Goal: Task Accomplishment & Management: Manage account settings

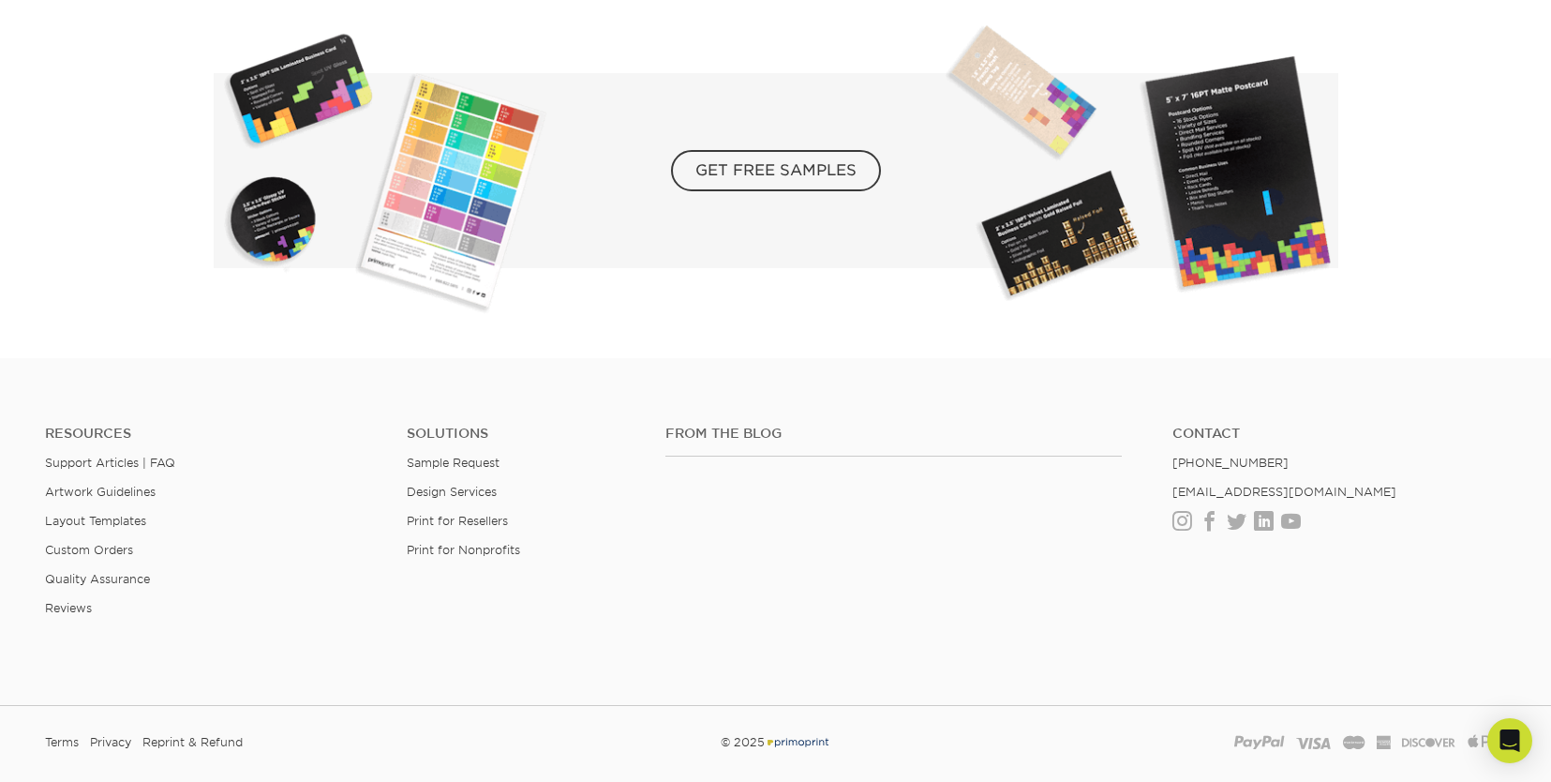
scroll to position [3468, 0]
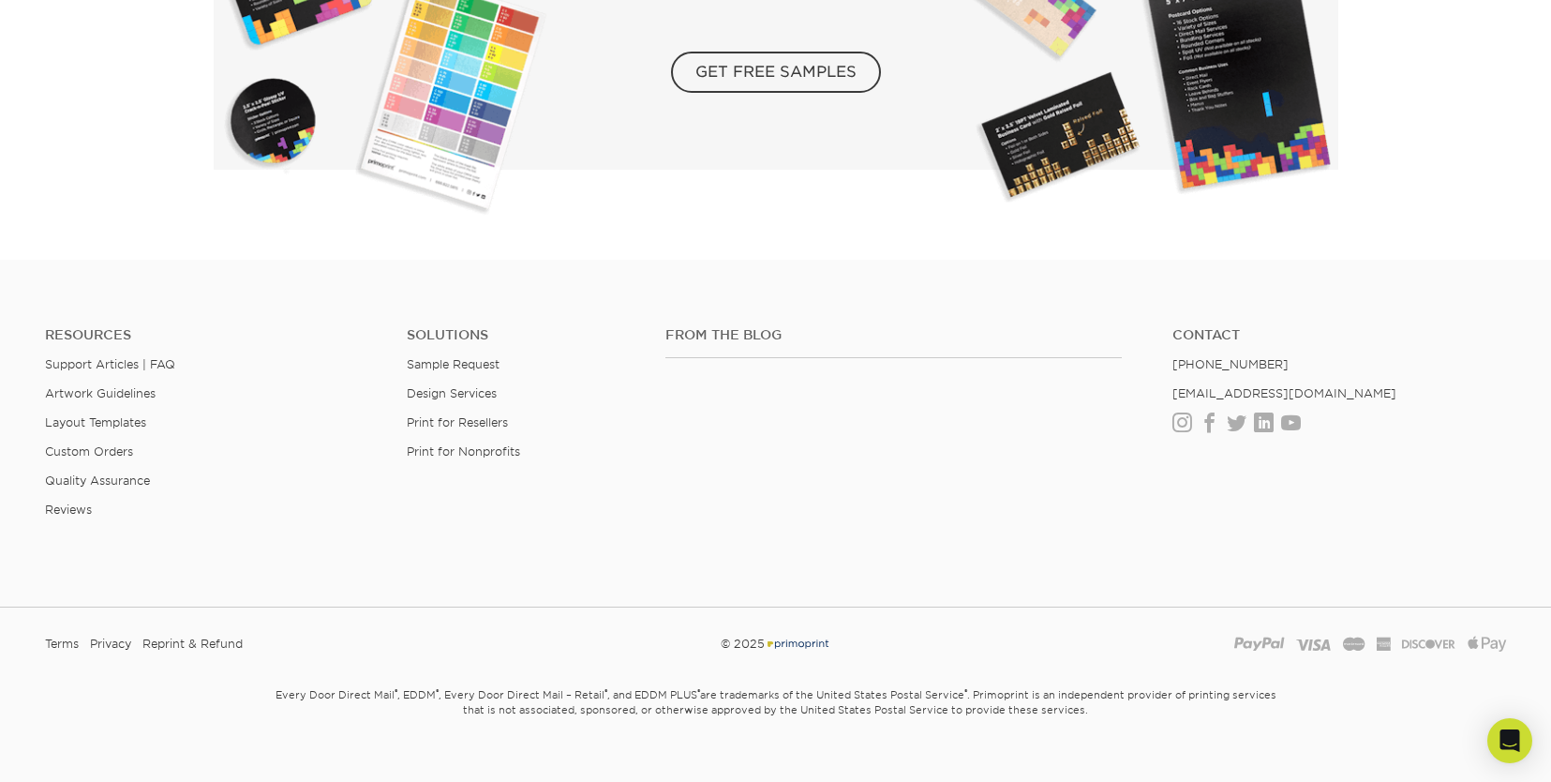
click at [1418, 228] on section "GET FREE SAMPLES" at bounding box center [775, 87] width 1551 height 345
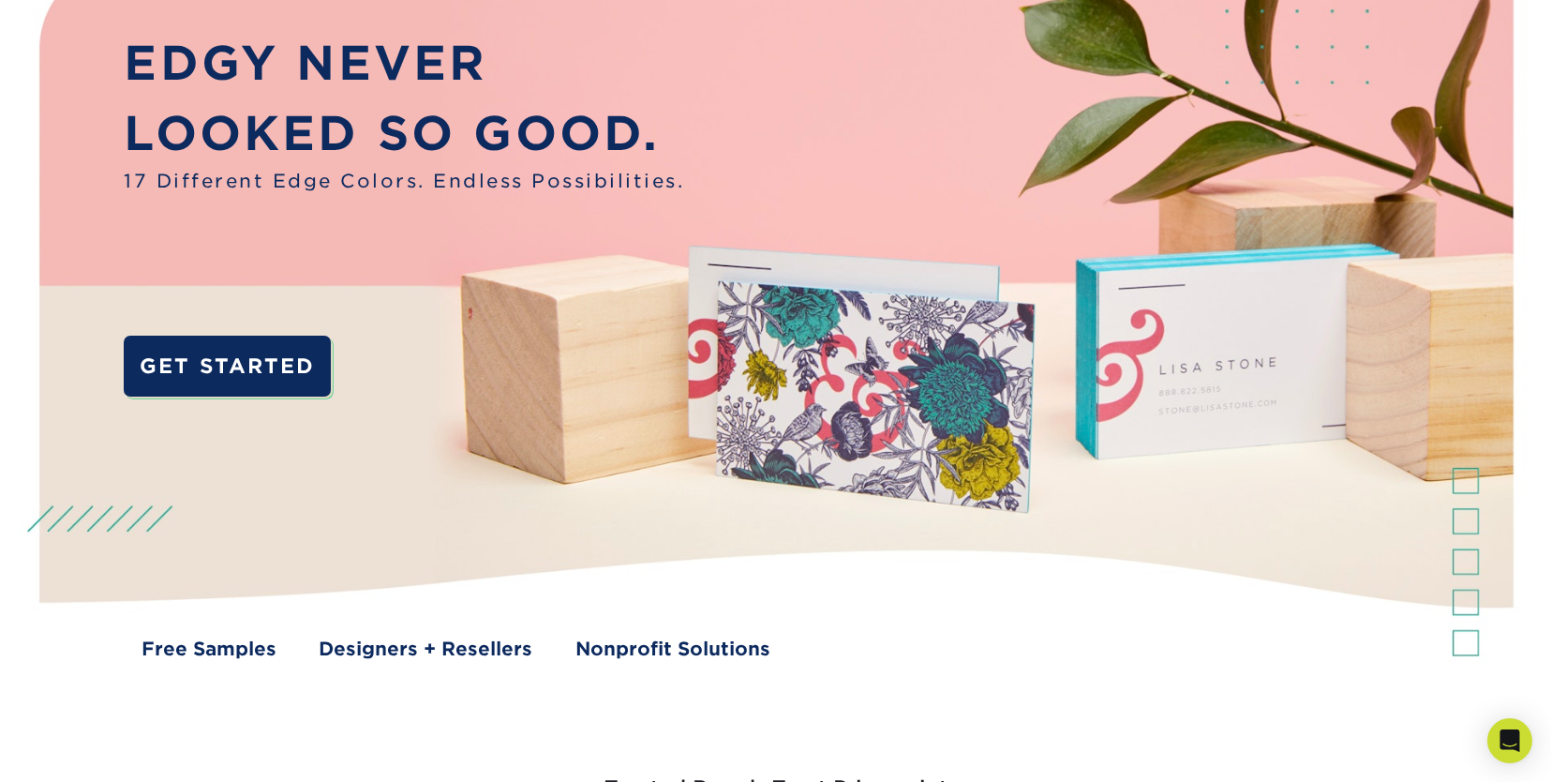
scroll to position [0, 0]
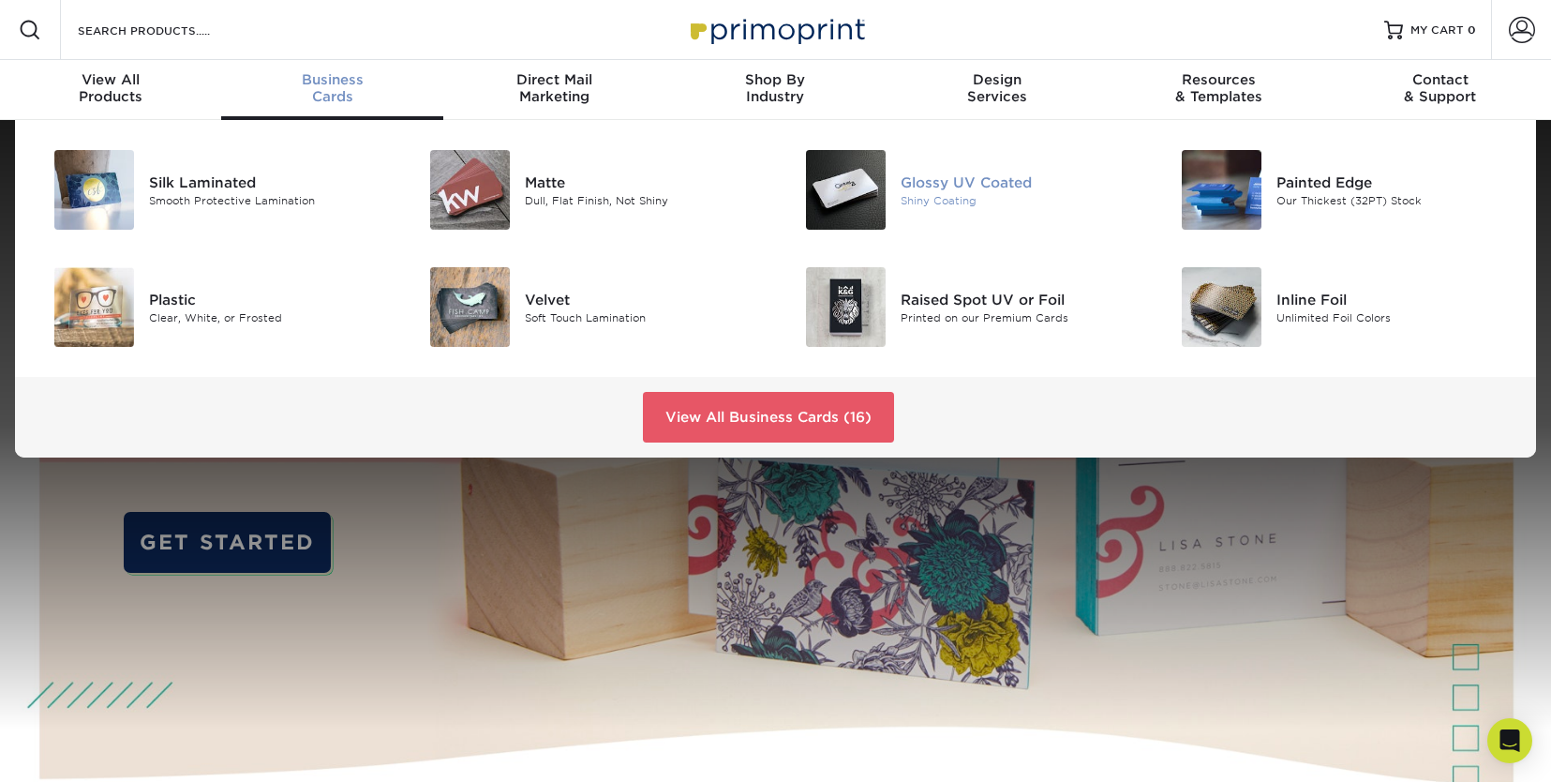
click at [848, 196] on img at bounding box center [846, 190] width 80 height 80
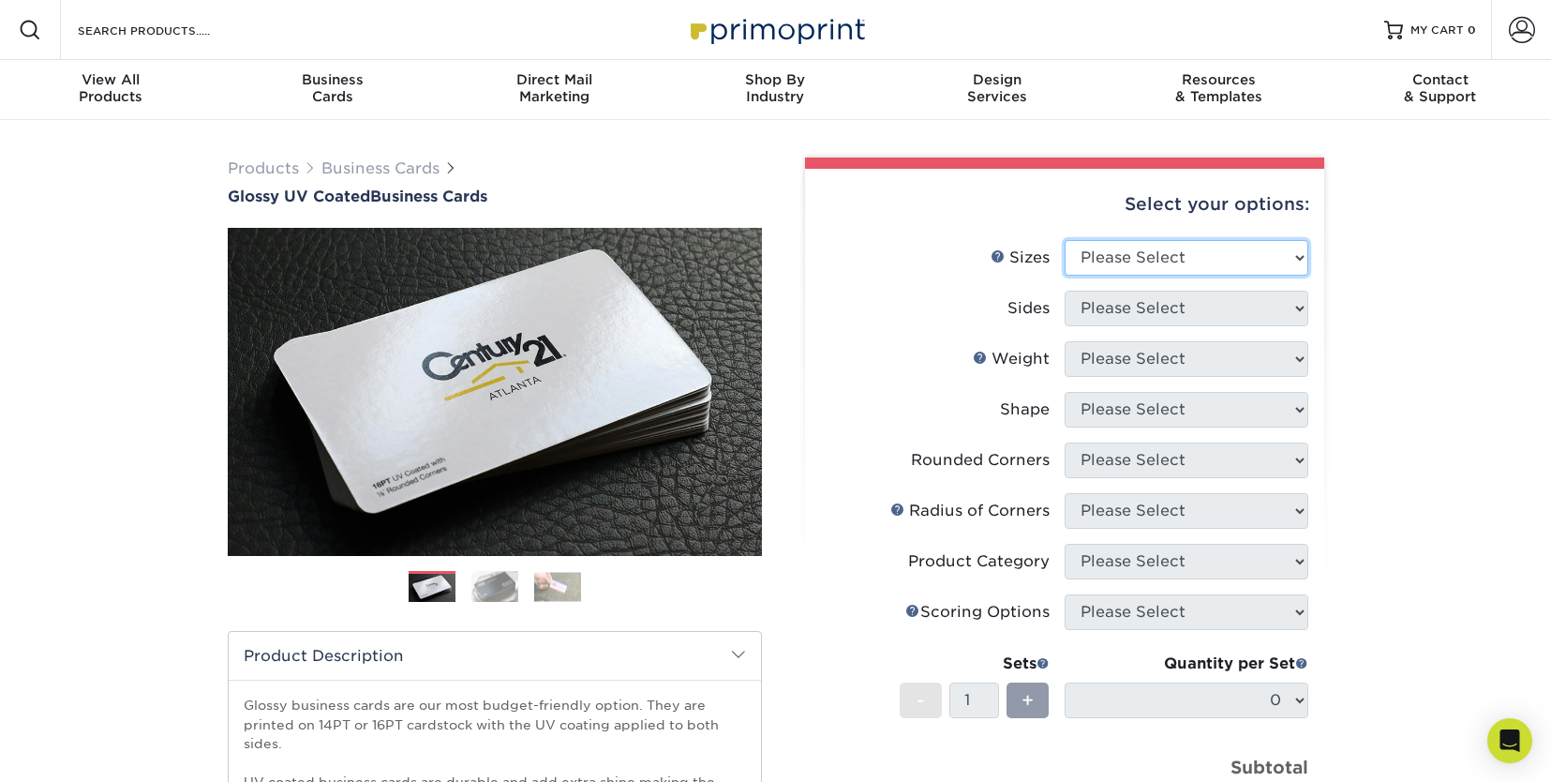
click at [1300, 262] on select "Please Select 1.5" x 3.5" - Mini 1.75" x 3.5" - Mini 2" x 2" - Square 2" x 3" -…" at bounding box center [1187, 258] width 244 height 36
select select "2.00x3.50"
click at [1065, 240] on select "Please Select 1.5" x 3.5" - Mini 1.75" x 3.5" - Mini 2" x 2" - Square 2" x 3" -…" at bounding box center [1187, 258] width 244 height 36
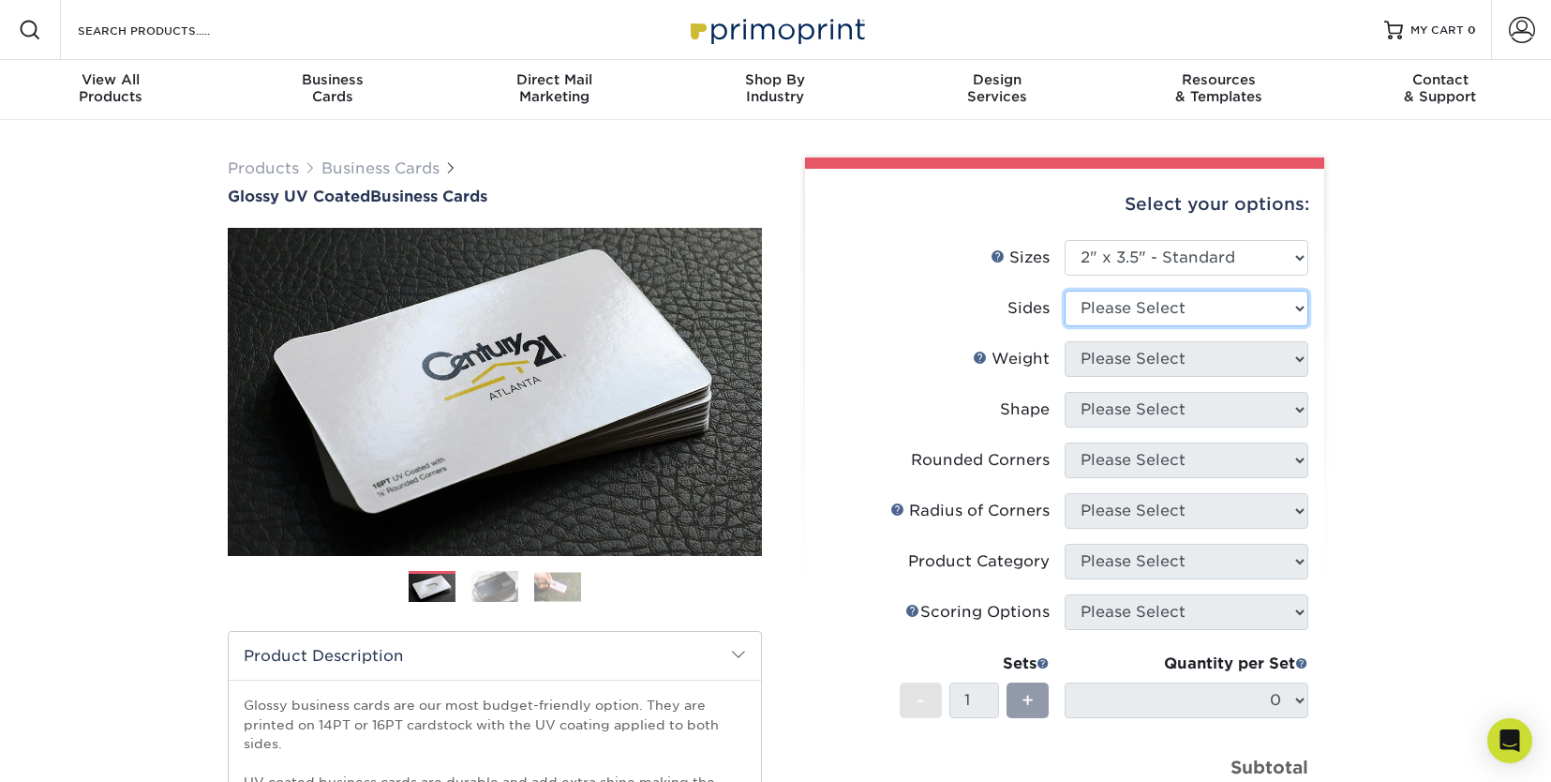
click at [1296, 310] on select "Please Select Print Both Sides Print Front Only" at bounding box center [1187, 309] width 244 height 36
select select "13abbda7-1d64-4f25-8bb2-c179b224825d"
click at [1065, 291] on select "Please Select Print Both Sides Print Front Only" at bounding box center [1187, 309] width 244 height 36
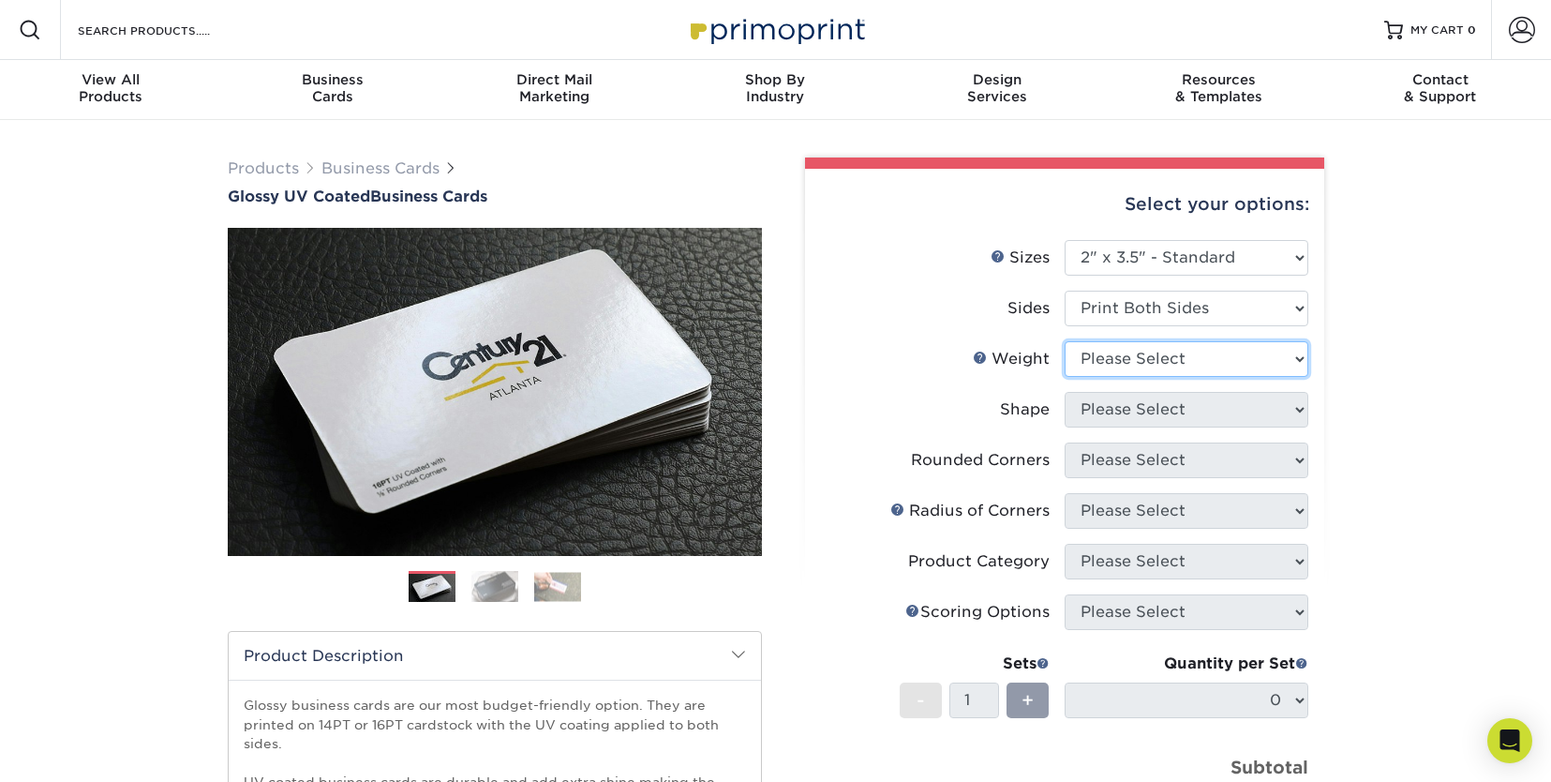
click at [1298, 359] on select "Please Select 16PT 14PT" at bounding box center [1187, 359] width 244 height 36
select select "16PT"
click at [1065, 341] on select "Please Select 16PT 14PT" at bounding box center [1187, 359] width 244 height 36
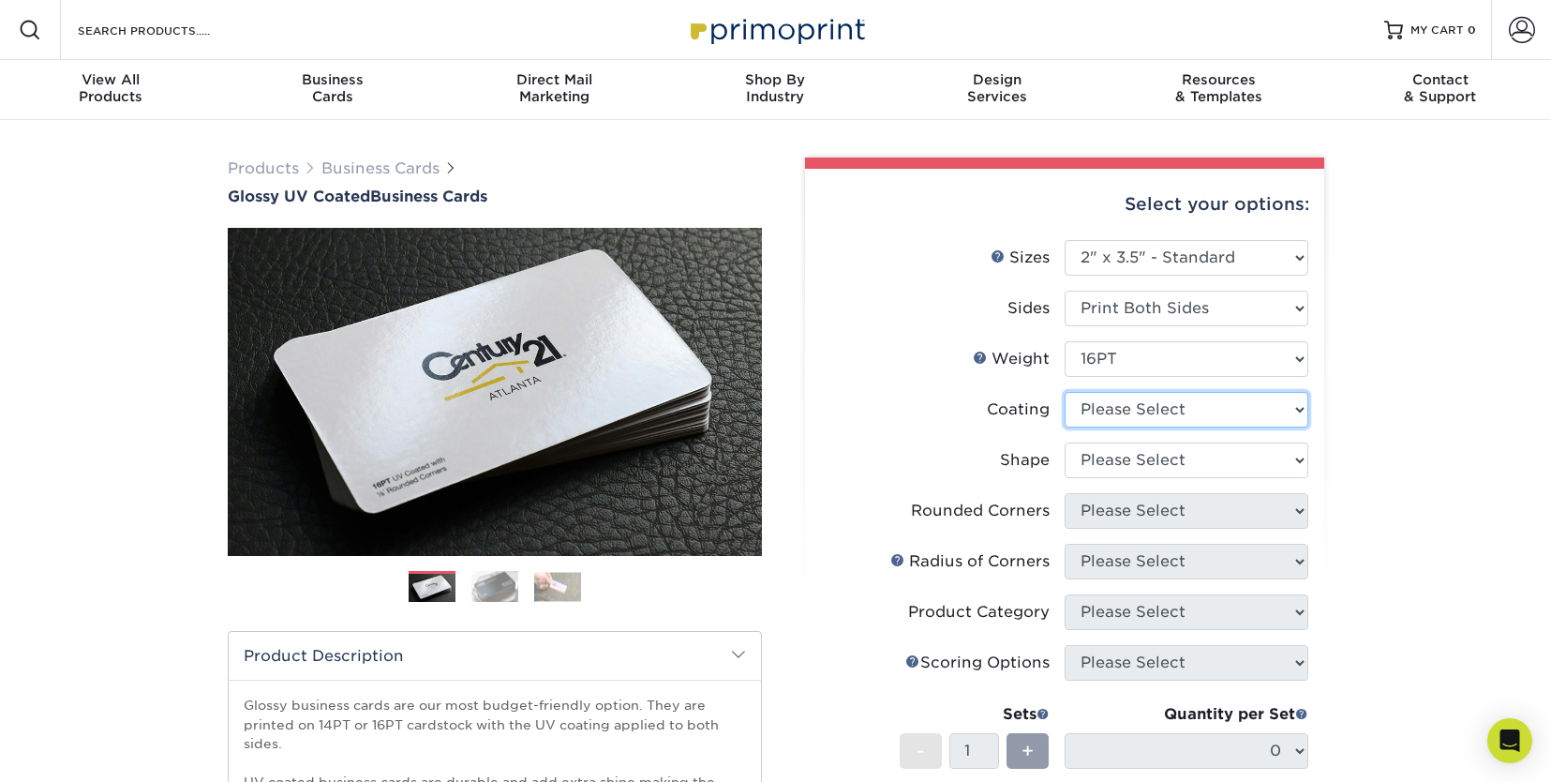
click at [1301, 411] on select at bounding box center [1187, 410] width 244 height 36
select select "1e8116af-acfc-44b1-83dc-8181aa338834"
click at [1065, 392] on select at bounding box center [1187, 410] width 244 height 36
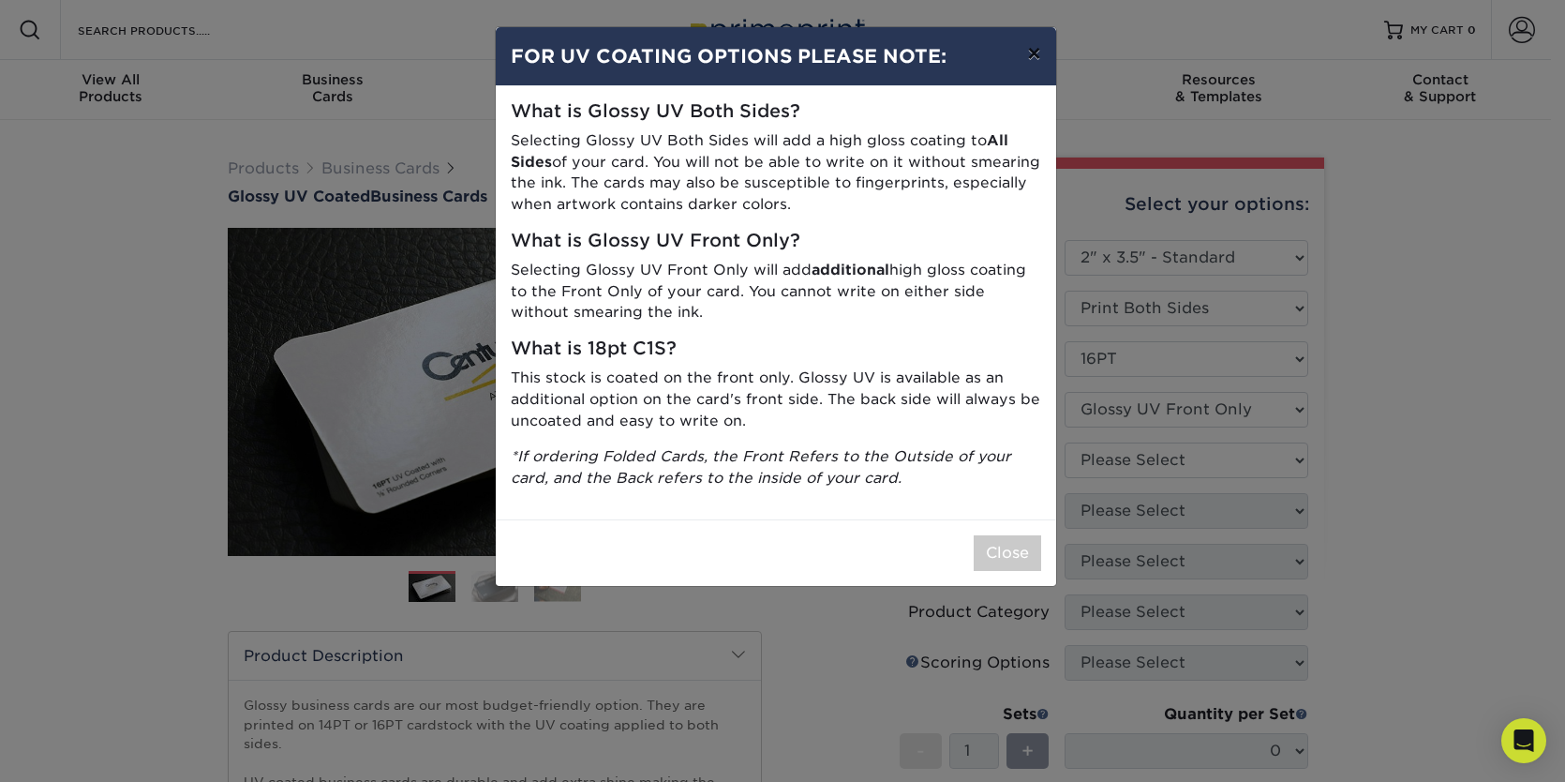
click at [1033, 54] on button "×" at bounding box center [1033, 53] width 43 height 52
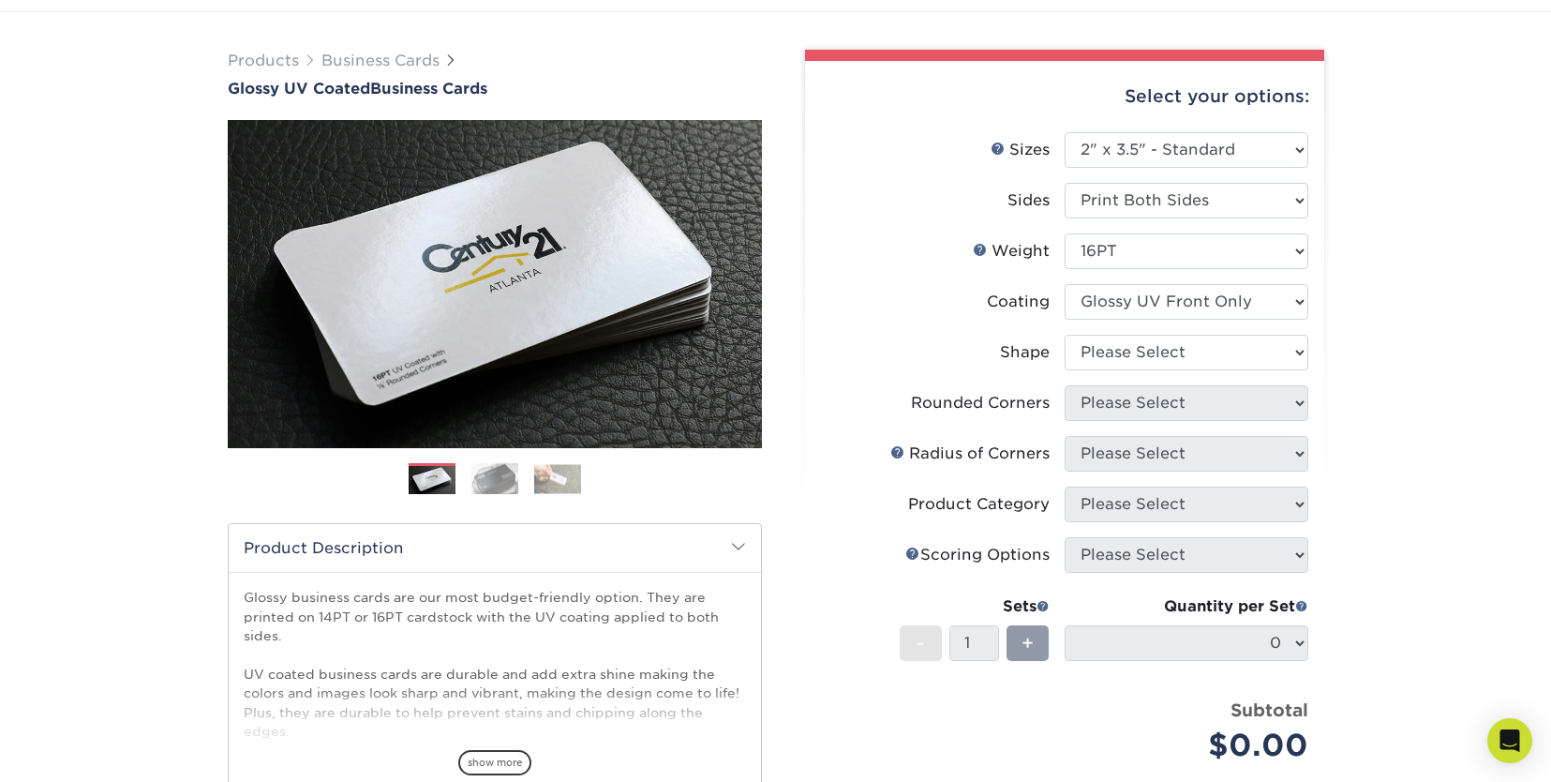
scroll to position [94, 0]
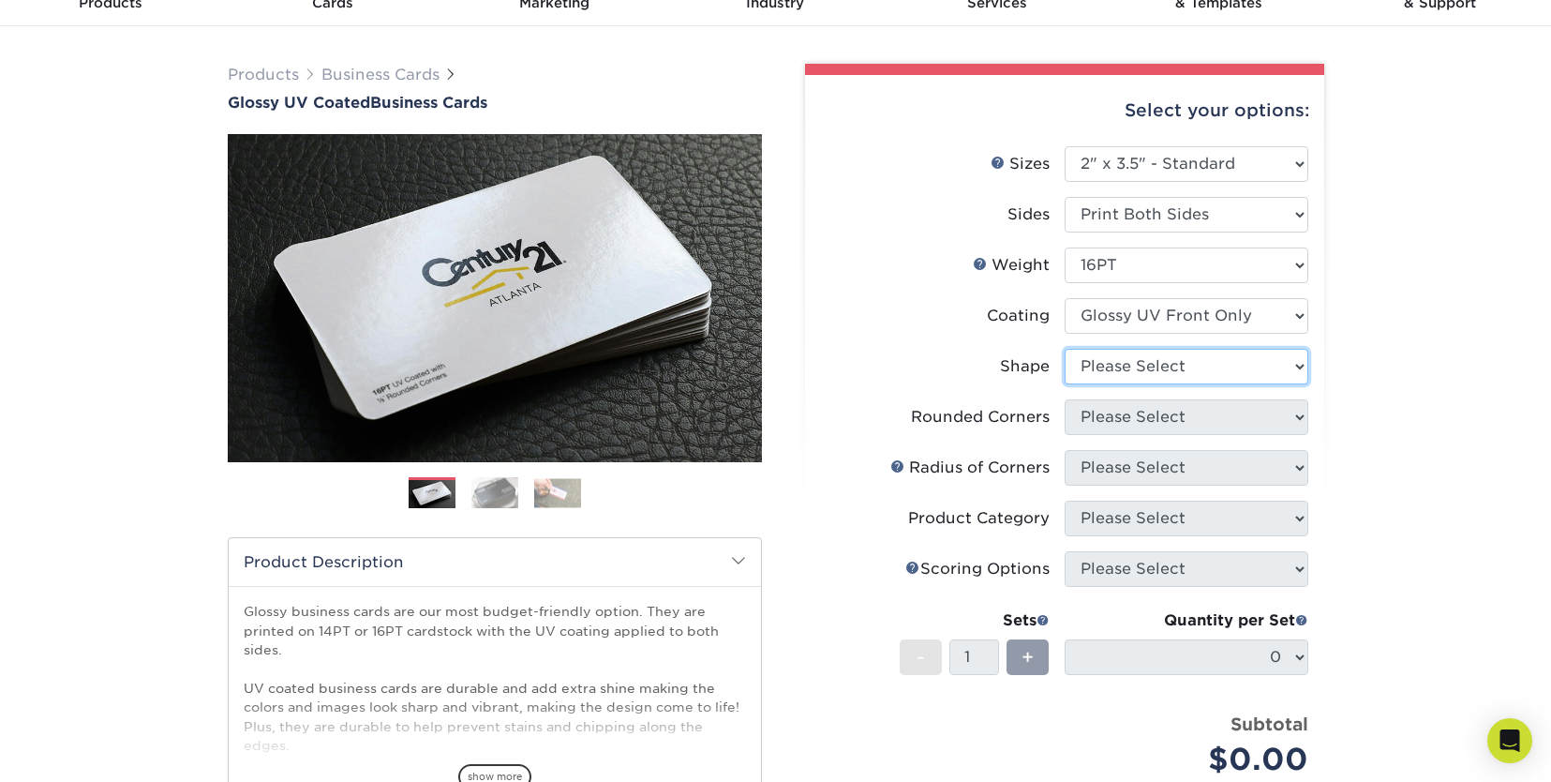
click at [1304, 367] on select "Please Select Standard" at bounding box center [1187, 367] width 244 height 36
select select "standard"
click at [1065, 349] on select "Please Select Standard" at bounding box center [1187, 367] width 244 height 36
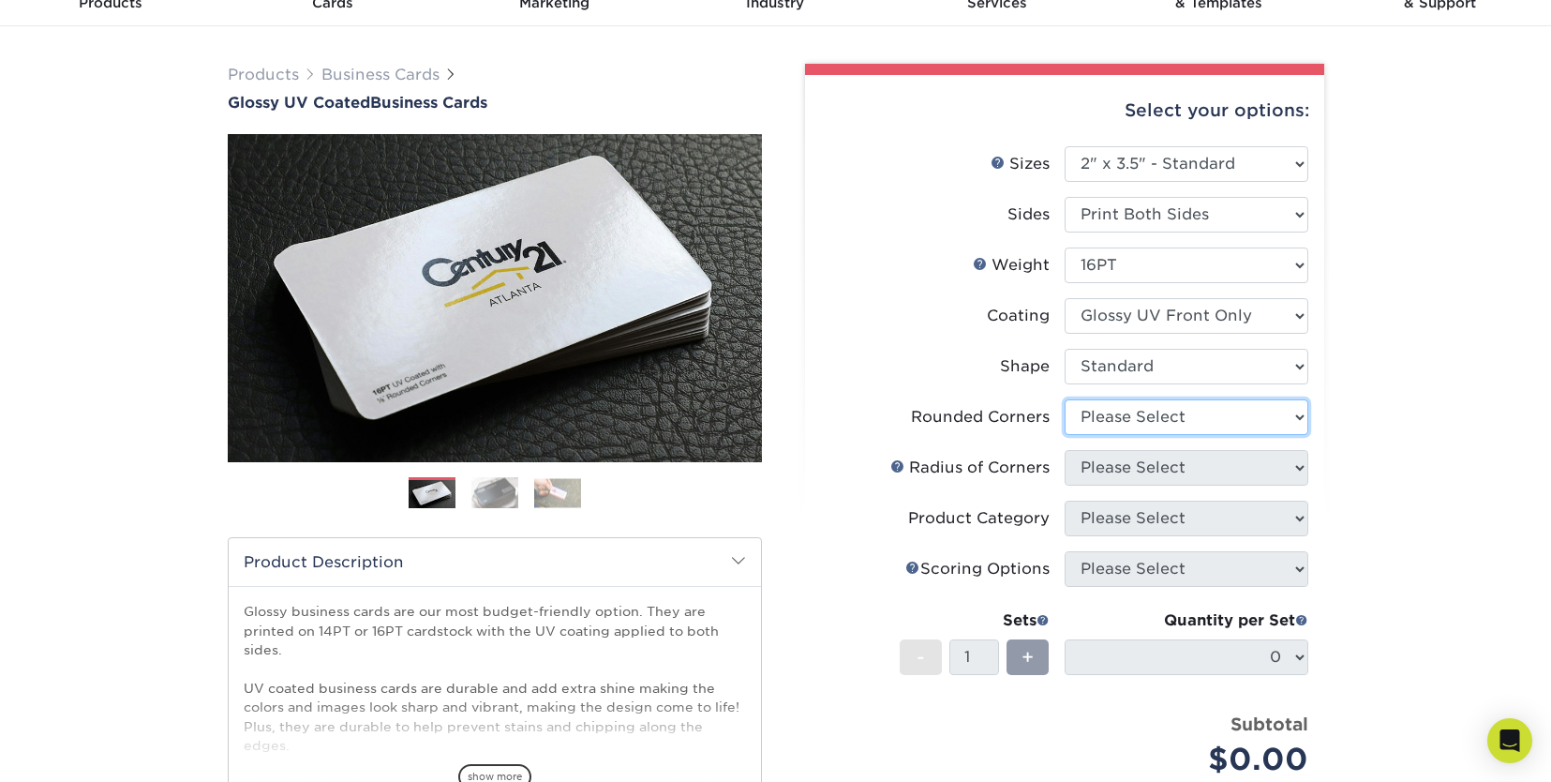
click at [1287, 421] on select "Please Select Yes - Round 2 Corners Yes - Round 4 Corners No" at bounding box center [1187, 417] width 244 height 36
select select "0"
click at [1065, 399] on select "Please Select Yes - Round 2 Corners Yes - Round 4 Corners No" at bounding box center [1187, 417] width 244 height 36
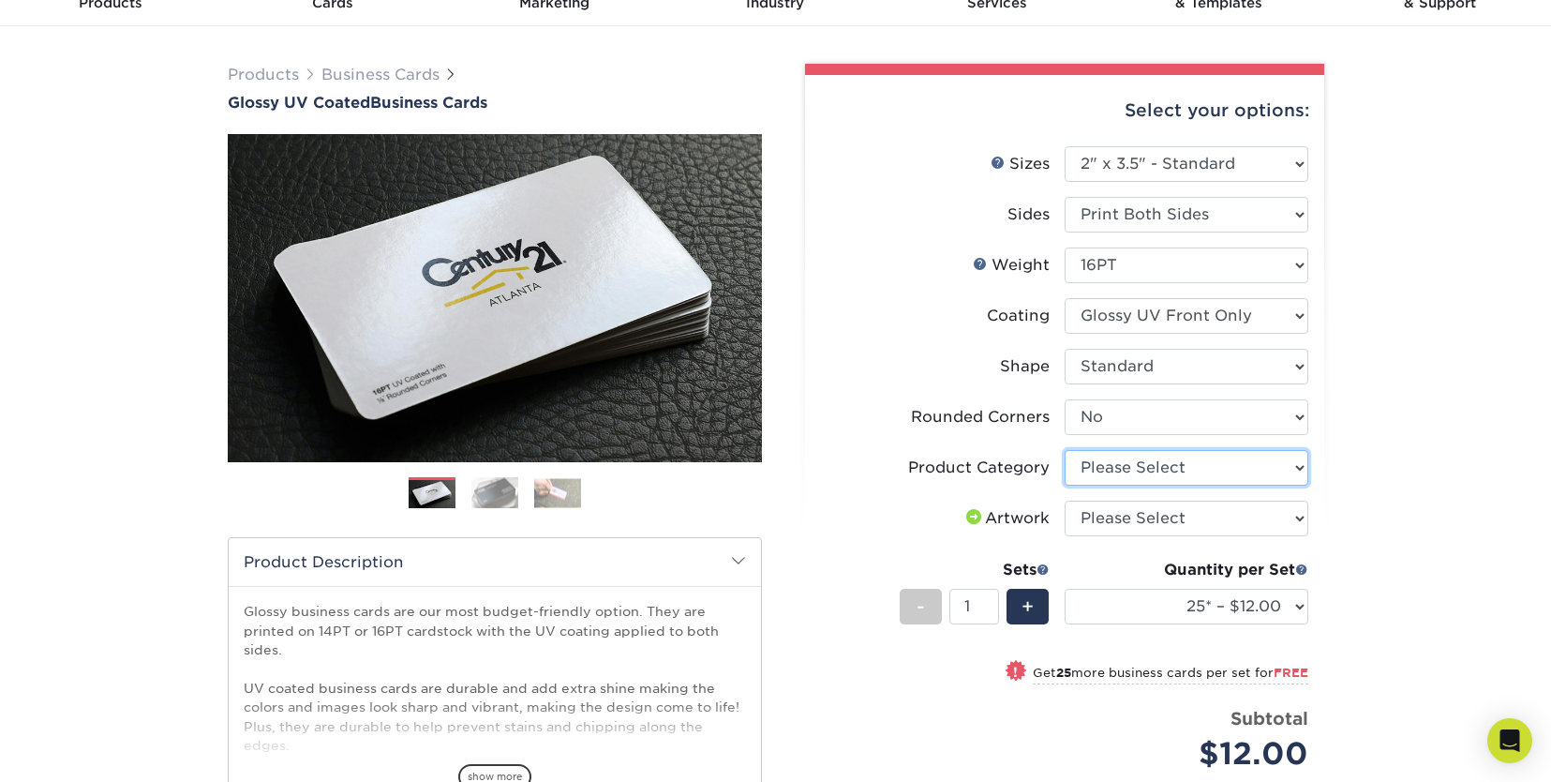
click at [1300, 468] on select "Please Select Business Cards" at bounding box center [1187, 468] width 244 height 36
select select "3b5148f1-0588-4f88-a218-97bcfdce65c1"
click at [1065, 450] on select "Please Select Business Cards" at bounding box center [1187, 468] width 244 height 36
click at [1307, 518] on select "Please Select I will upload files I need a design - $100" at bounding box center [1187, 519] width 244 height 36
click at [1413, 427] on div "Products Business Cards Glossy UV Coated Business Cards Previous Next" at bounding box center [775, 559] width 1551 height 1066
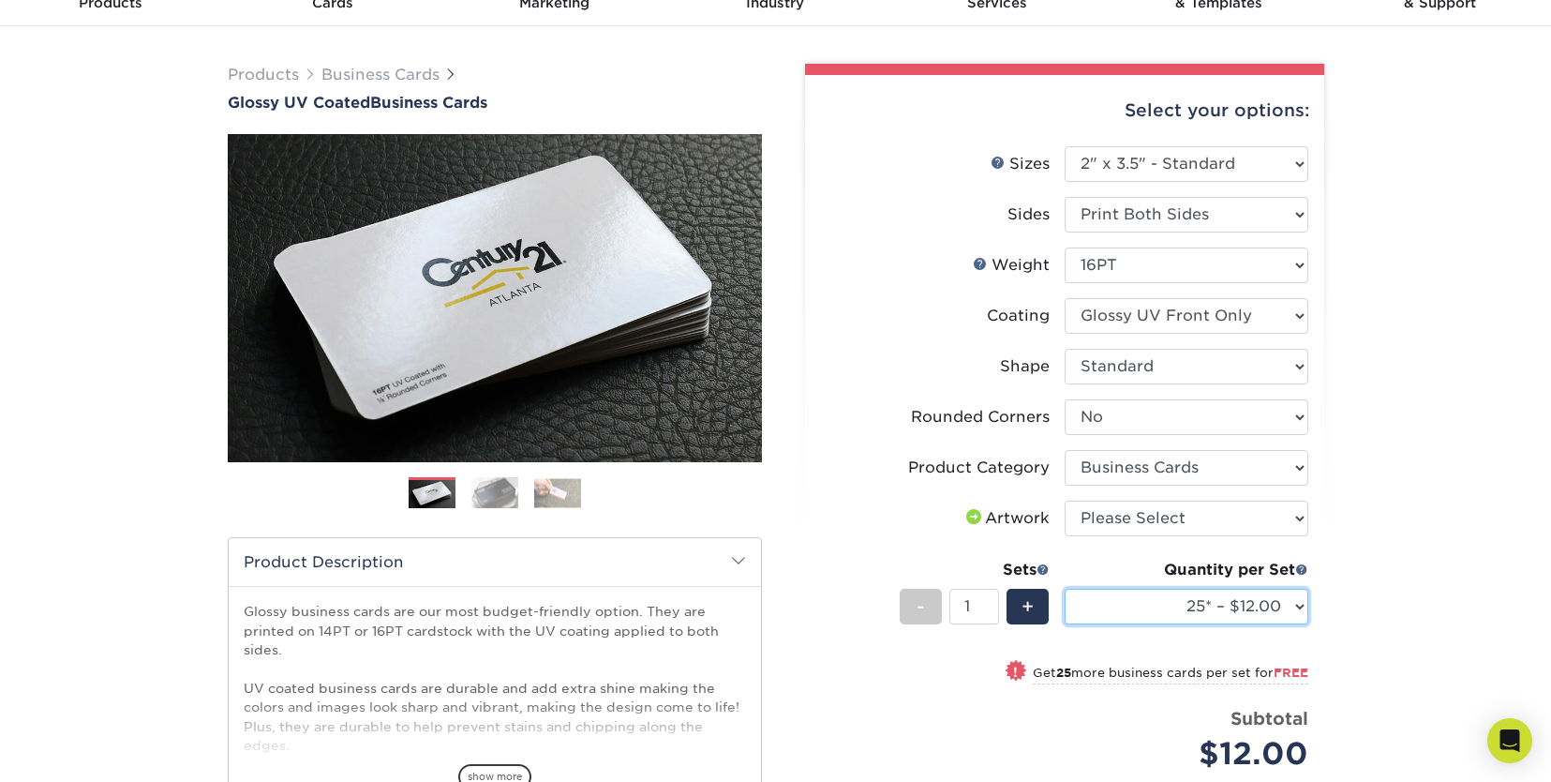
click at [1295, 606] on select "25* – $12.00 50* – $12.00 100* – $12.00 250* – $21.00 500 – $42.00 1000 – $53.0…" at bounding box center [1187, 607] width 244 height 36
click at [1065, 589] on select "25* – $12.00 50* – $12.00 100* – $12.00 250* – $21.00 500 – $42.00 1000 – $53.0…" at bounding box center [1187, 607] width 244 height 36
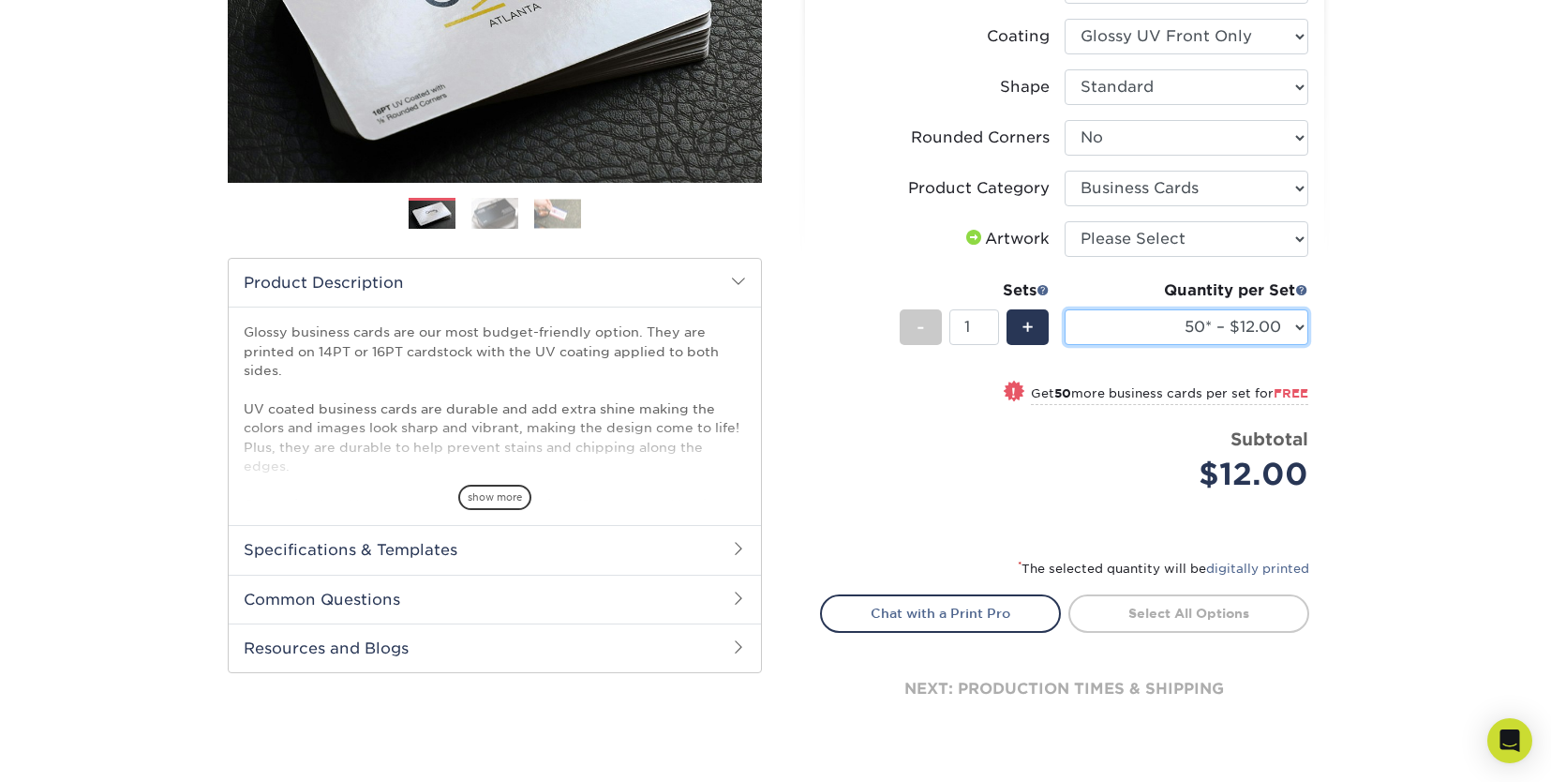
scroll to position [375, 0]
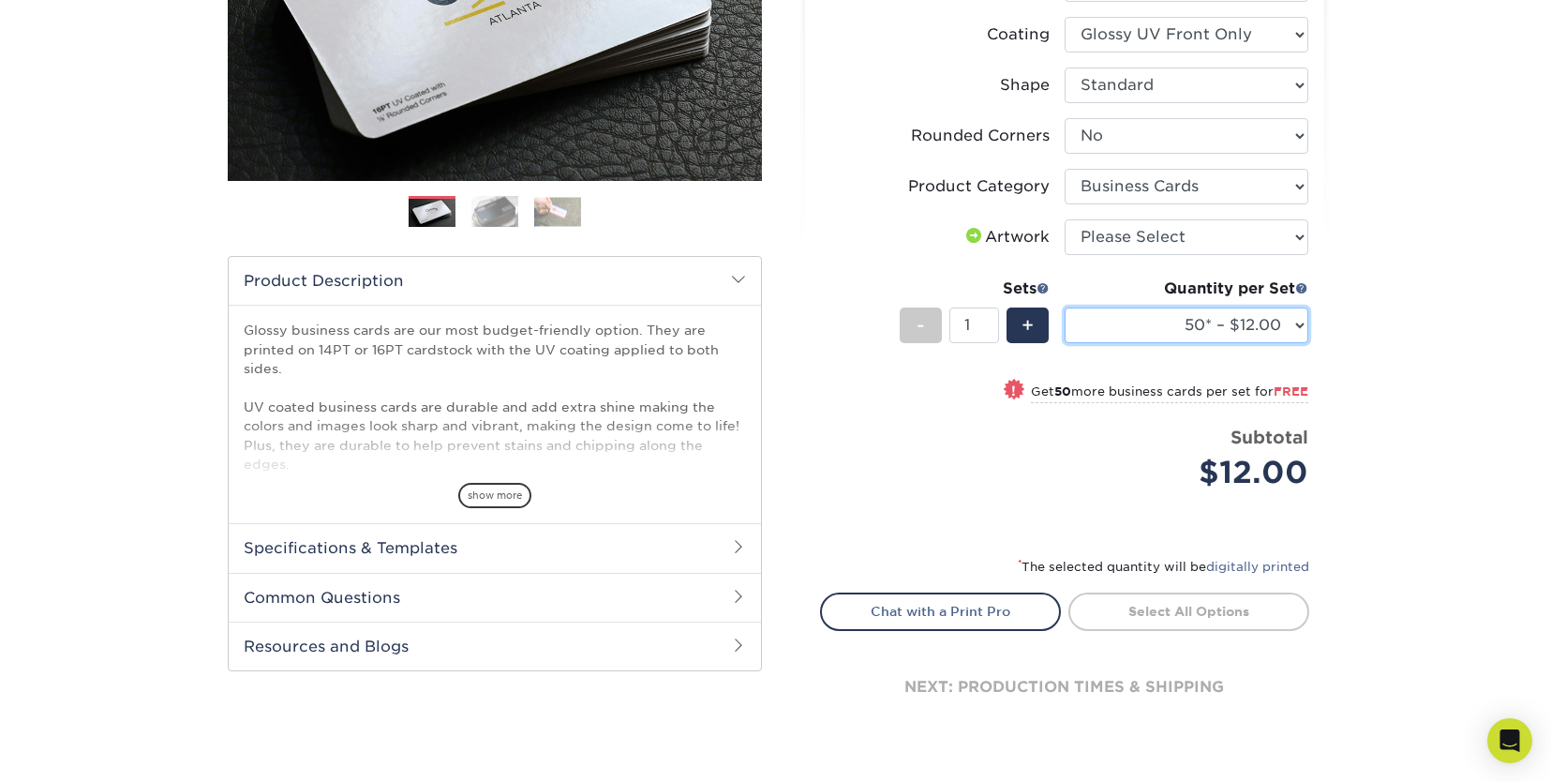
click at [1301, 322] on select "25* – $12.00 50* – $12.00 100* – $12.00 250* – $21.00 500 – $42.00 1000 – $53.0…" at bounding box center [1187, 325] width 244 height 36
select select "100* – $12.00"
click at [1065, 307] on select "25* – $12.00 50* – $12.00 100* – $12.00 250* – $21.00 500 – $42.00 1000 – $53.0…" at bounding box center [1187, 325] width 244 height 36
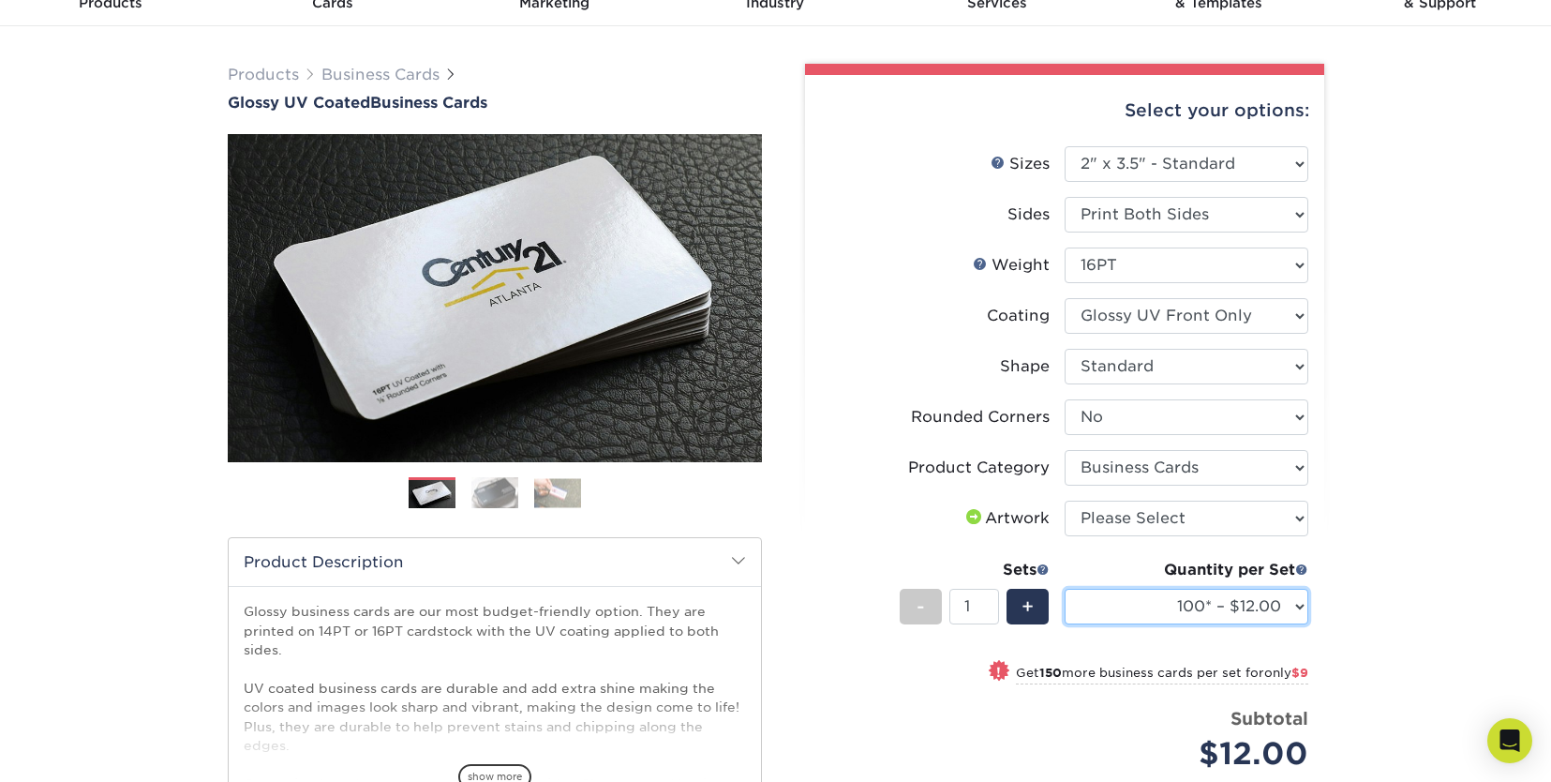
scroll to position [0, 0]
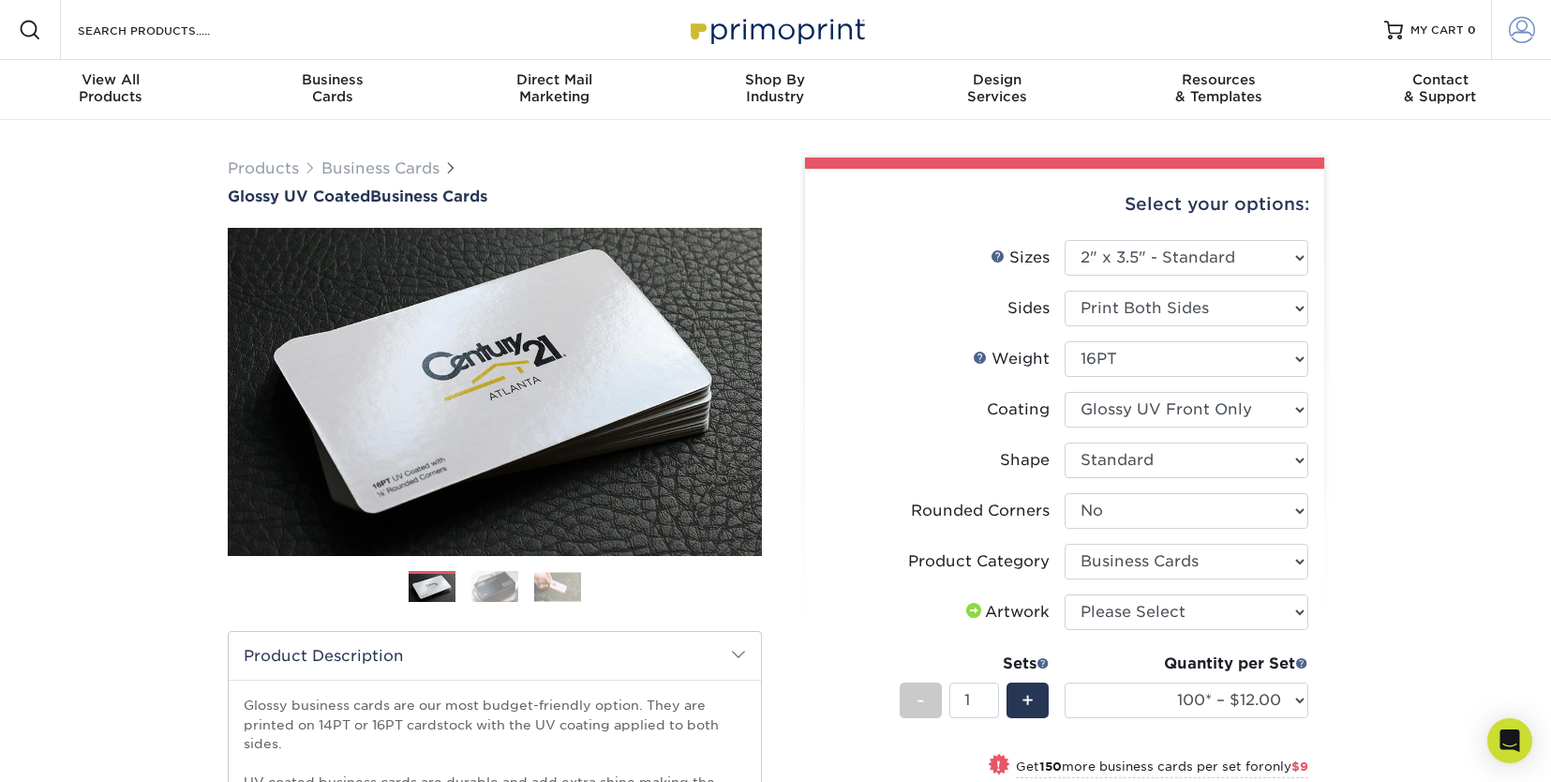
click at [1527, 30] on span at bounding box center [1522, 30] width 26 height 26
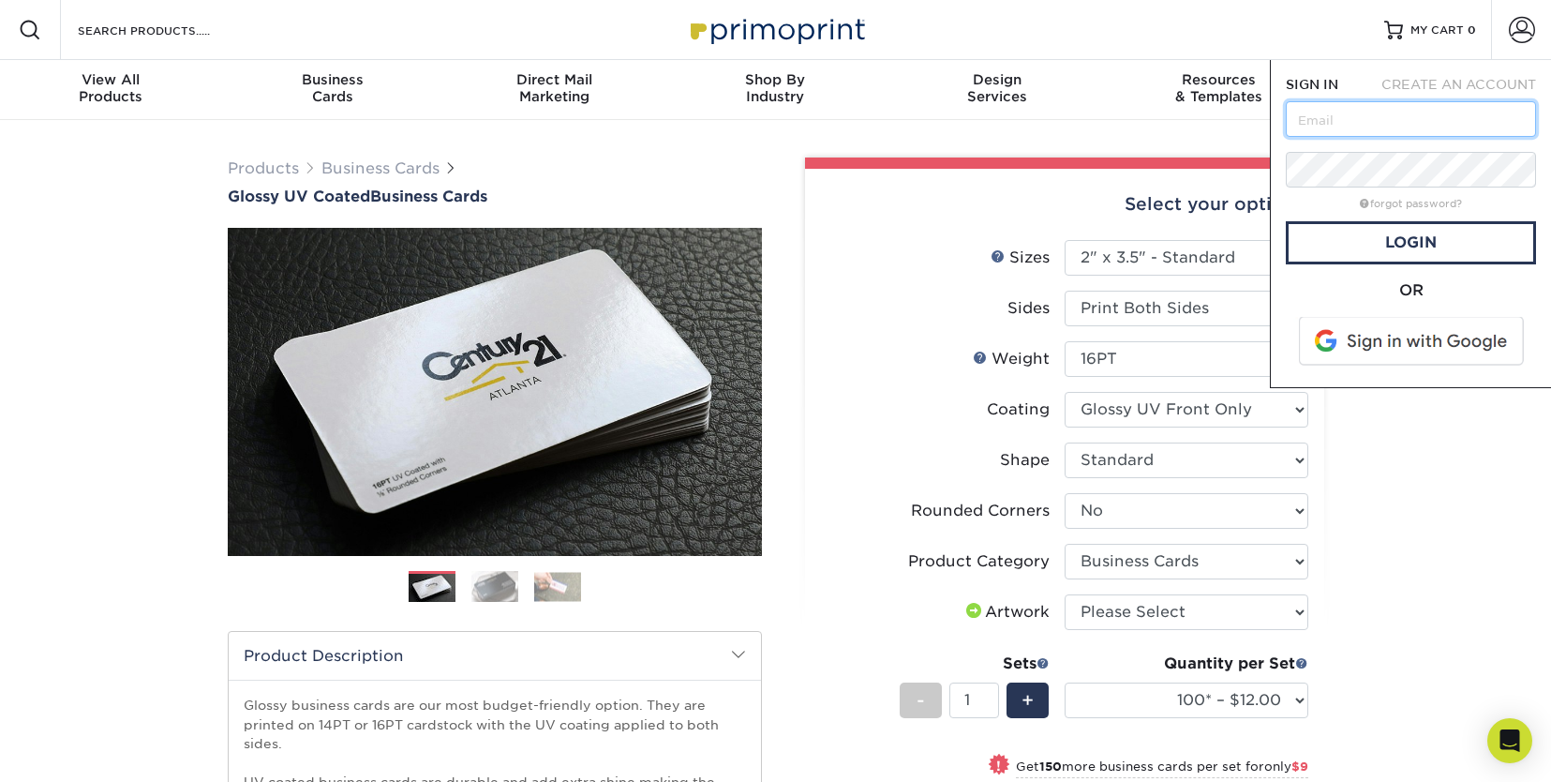
click at [1400, 117] on input "text" at bounding box center [1411, 119] width 250 height 36
type input "[EMAIL_ADDRESS][DOMAIN_NAME]"
click at [1427, 227] on link "Login" at bounding box center [1411, 242] width 250 height 43
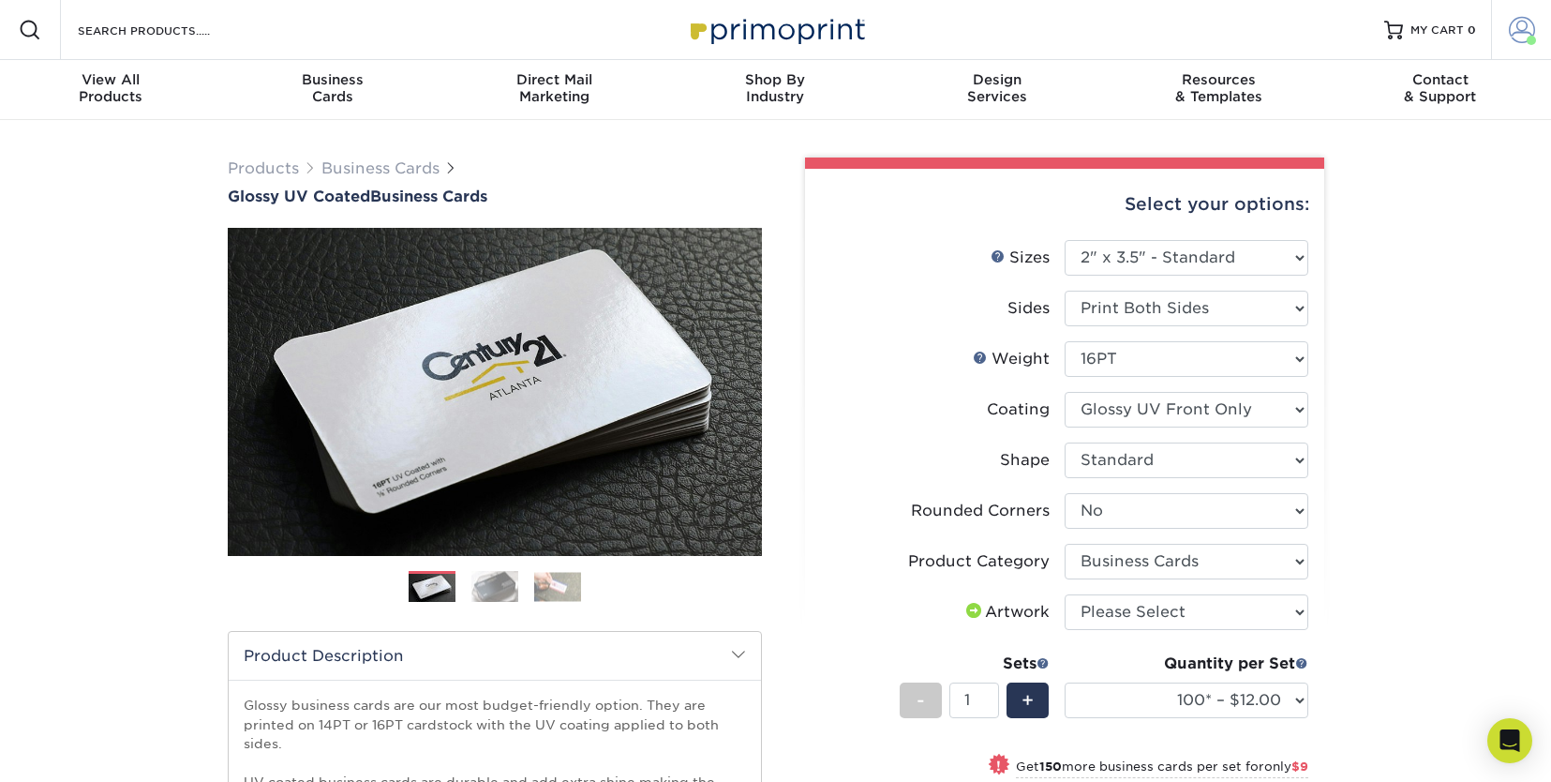
click at [1520, 30] on span at bounding box center [1522, 30] width 26 height 26
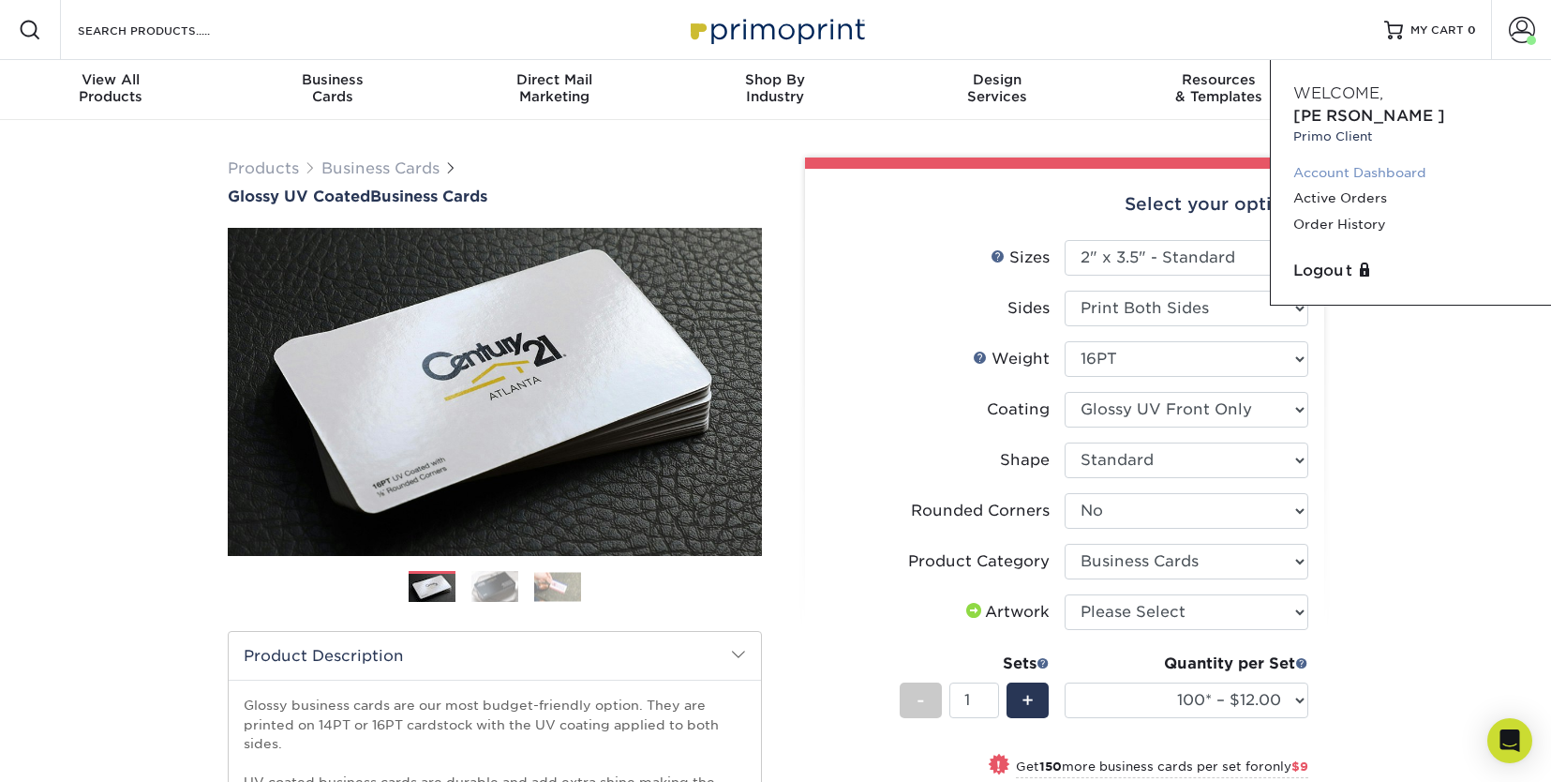
click at [1355, 160] on link "Account Dashboard" at bounding box center [1411, 172] width 235 height 25
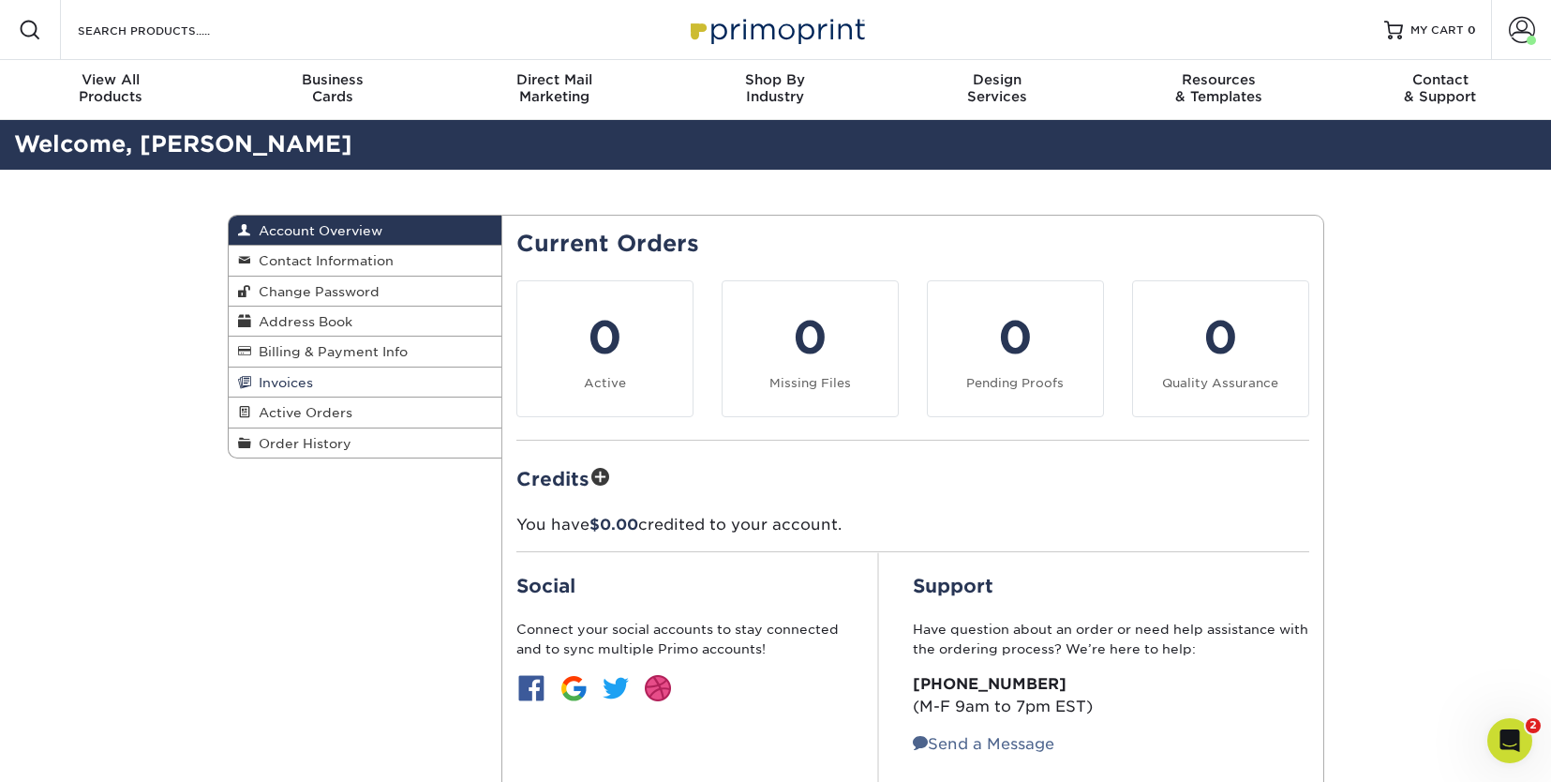
click at [297, 385] on span "Invoices" at bounding box center [282, 382] width 62 height 15
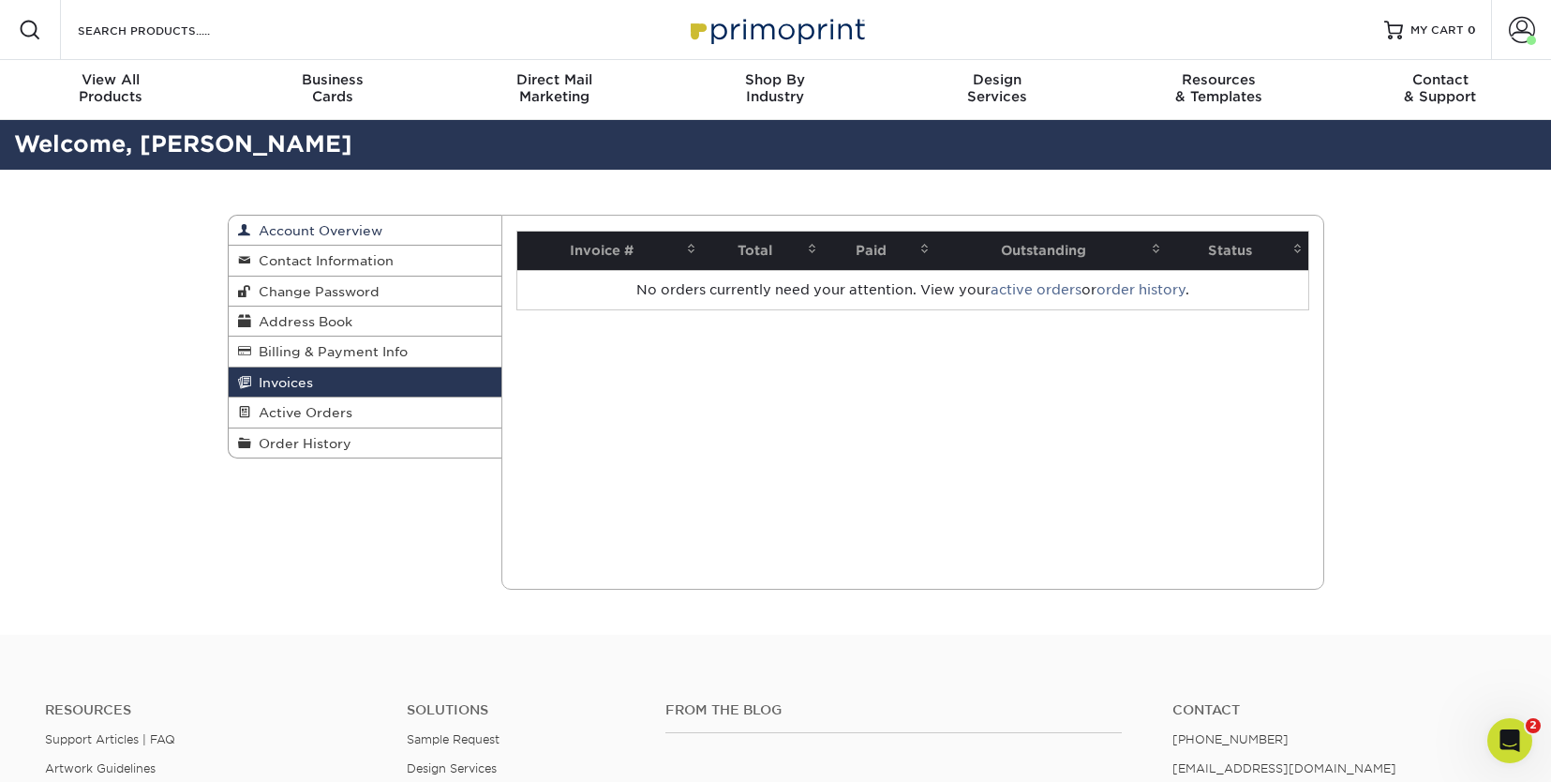
click at [311, 229] on span "Account Overview" at bounding box center [316, 230] width 131 height 15
